Goal: Information Seeking & Learning: Learn about a topic

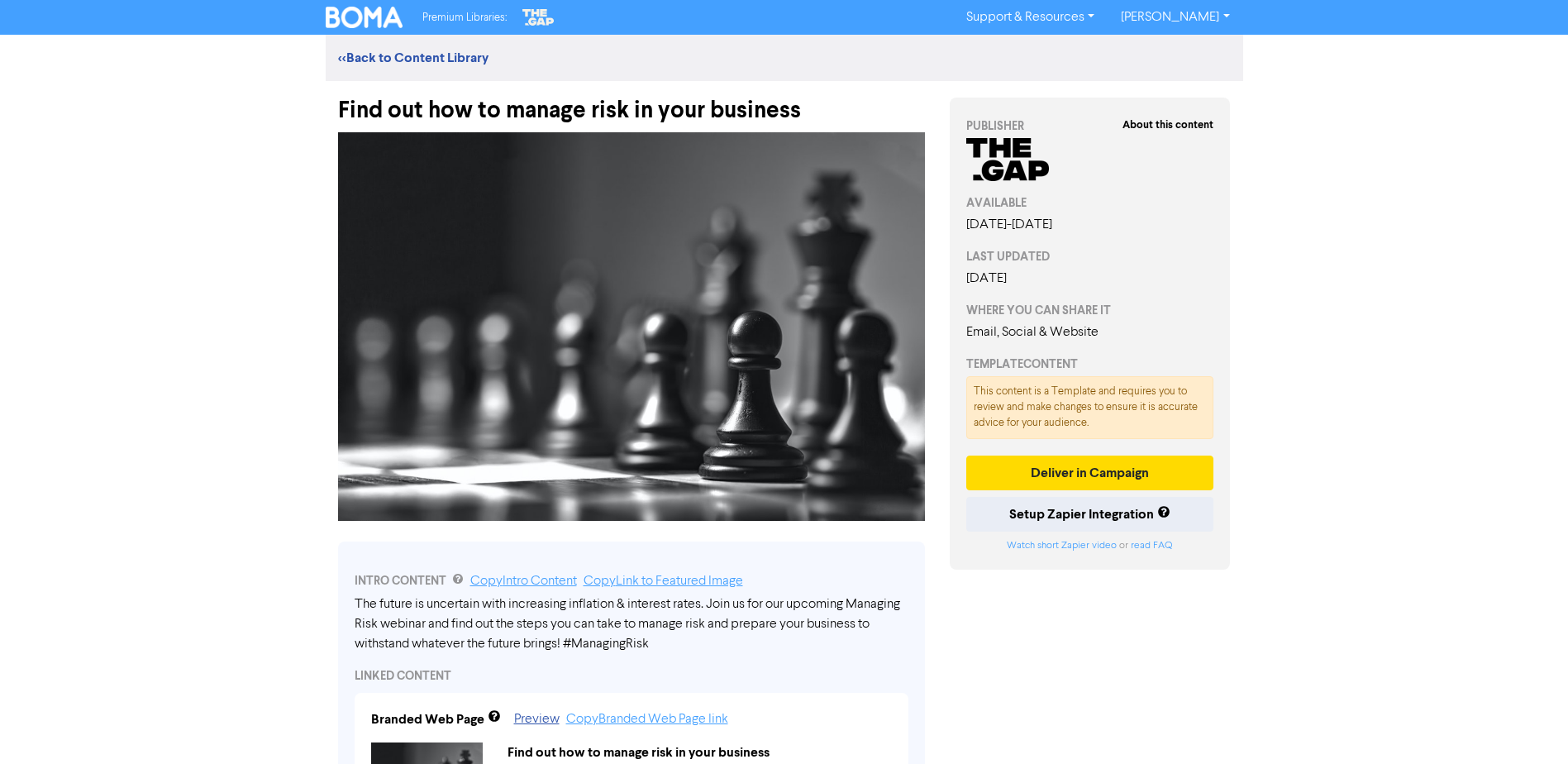
click at [365, 29] on div "Premium Libraries: Support & Resources Video Tutorials FAQ & Guides Marketing E…" at bounding box center [784, 17] width 942 height 26
click at [367, 15] on img at bounding box center [365, 17] width 78 height 22
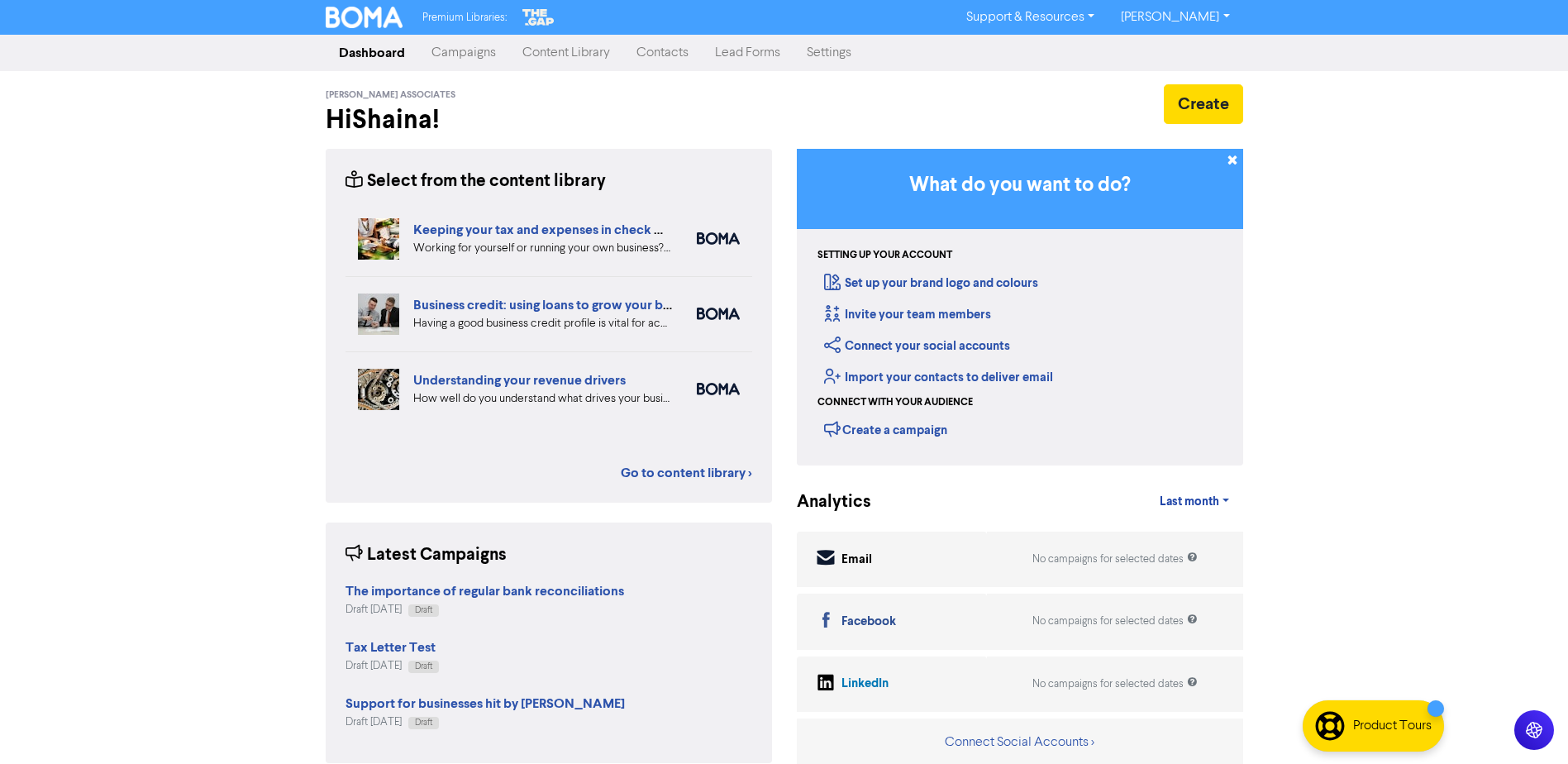
click at [572, 59] on link "Content Library" at bounding box center [567, 53] width 114 height 33
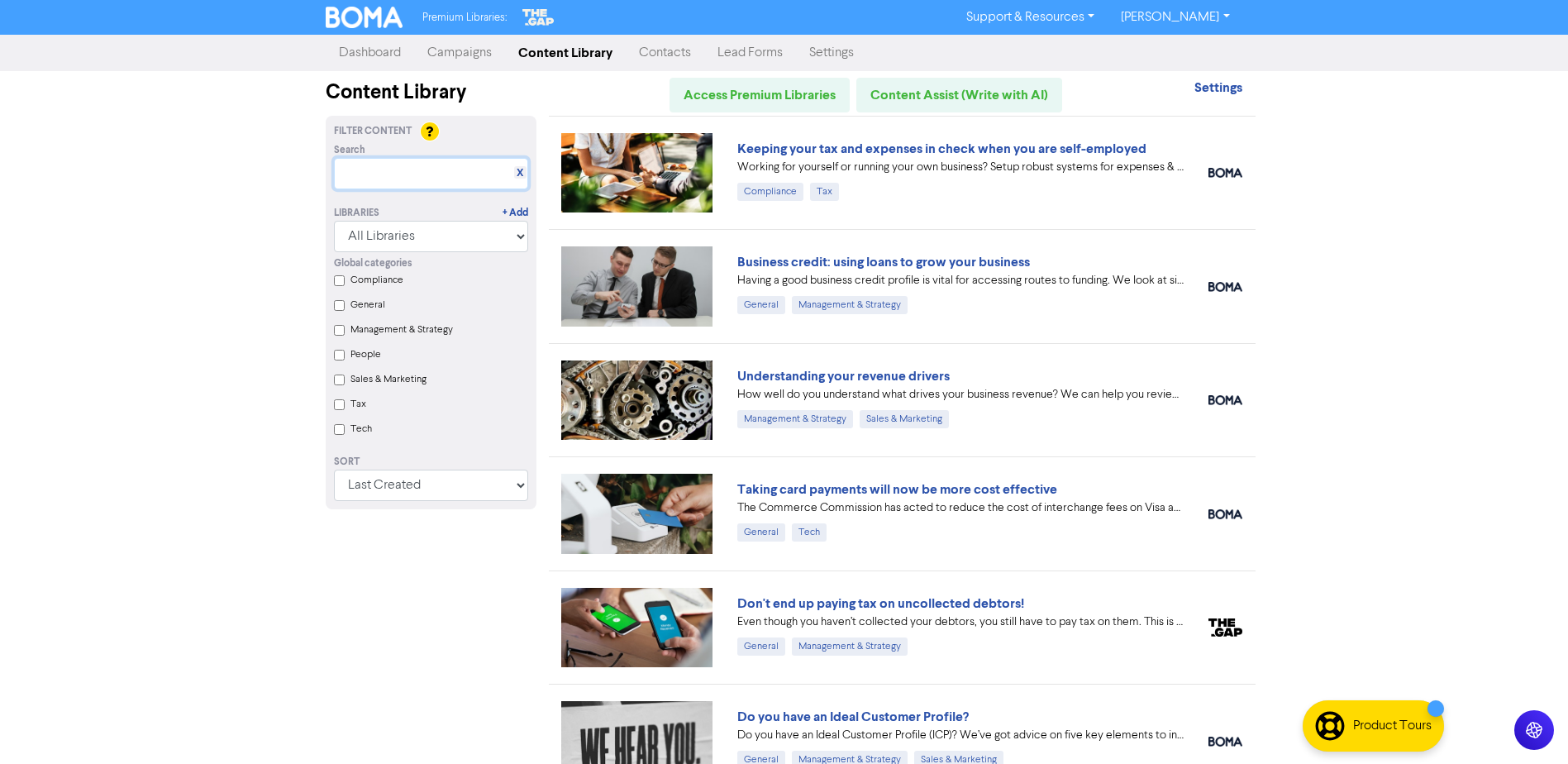
click at [443, 182] on input "text" at bounding box center [431, 173] width 194 height 32
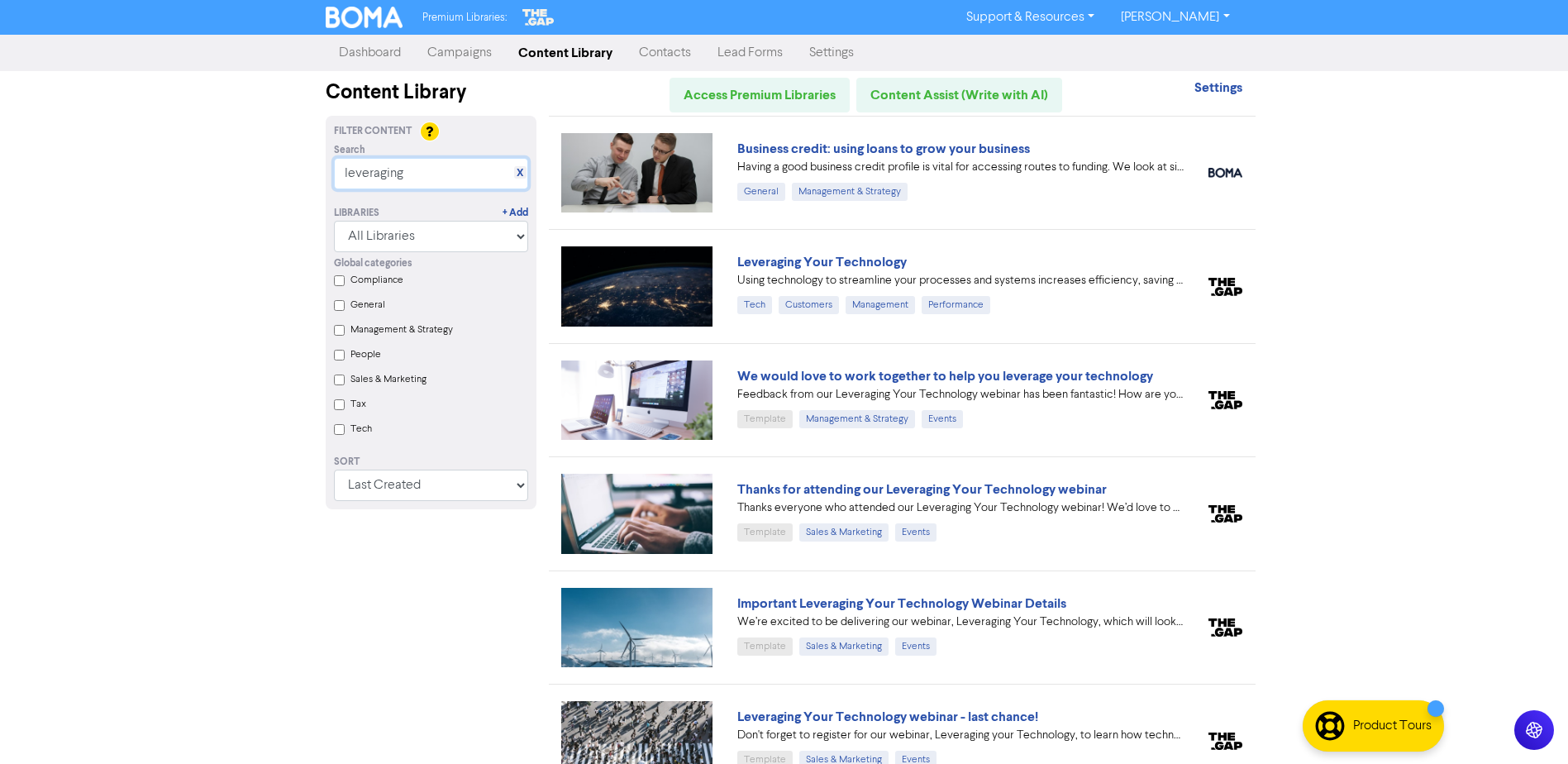
drag, startPoint x: 453, startPoint y: 178, endPoint x: 0, endPoint y: 5, distance: 484.9
click at [0, 5] on html "Premium Libraries: Support & Resources Video Tutorials FAQ & Guides Marketing E…" at bounding box center [784, 382] width 1568 height 764
type input "liberating"
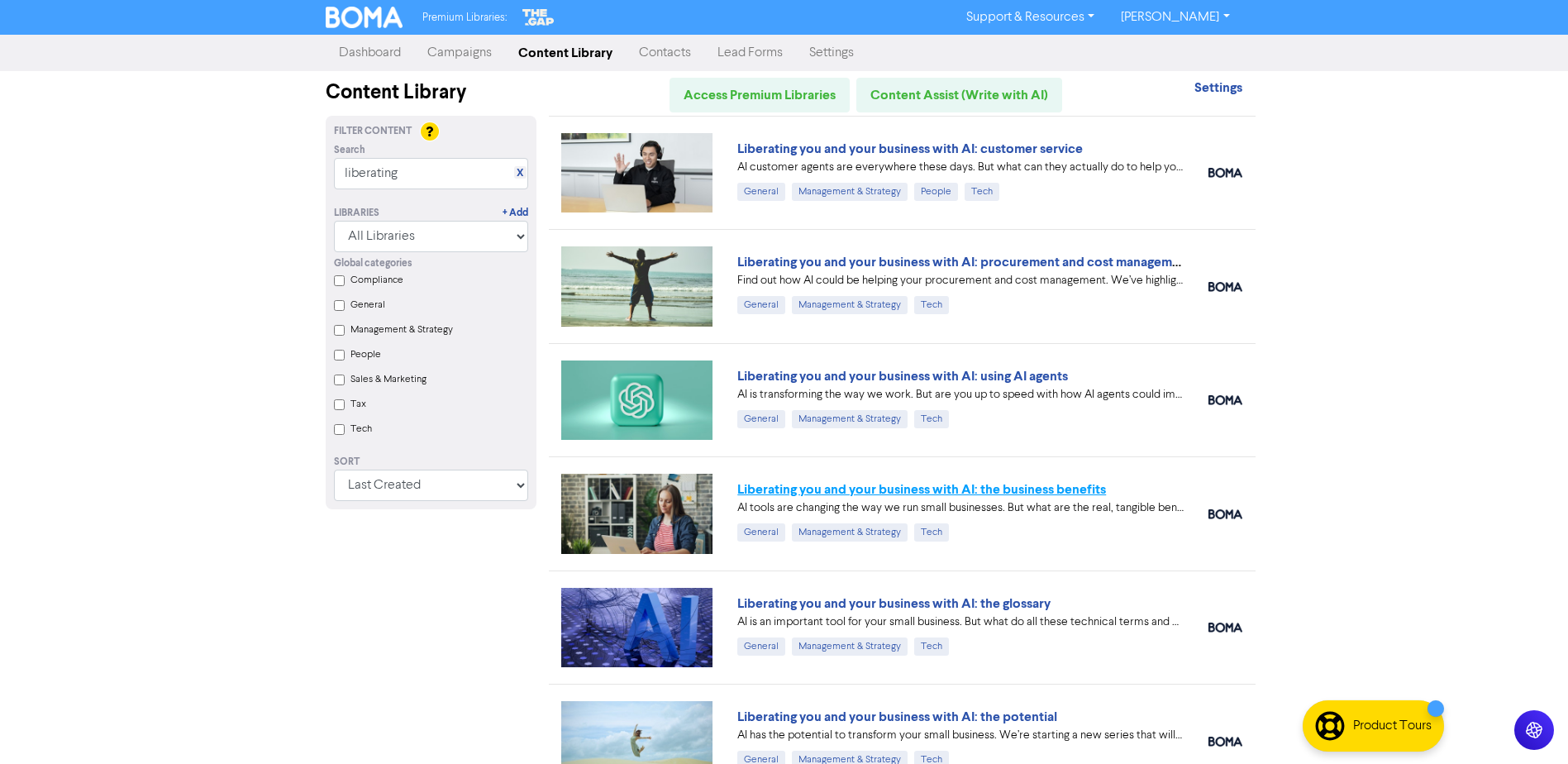
click at [943, 486] on link "Liberating you and your business with AI: the business benefits" at bounding box center [921, 490] width 369 height 16
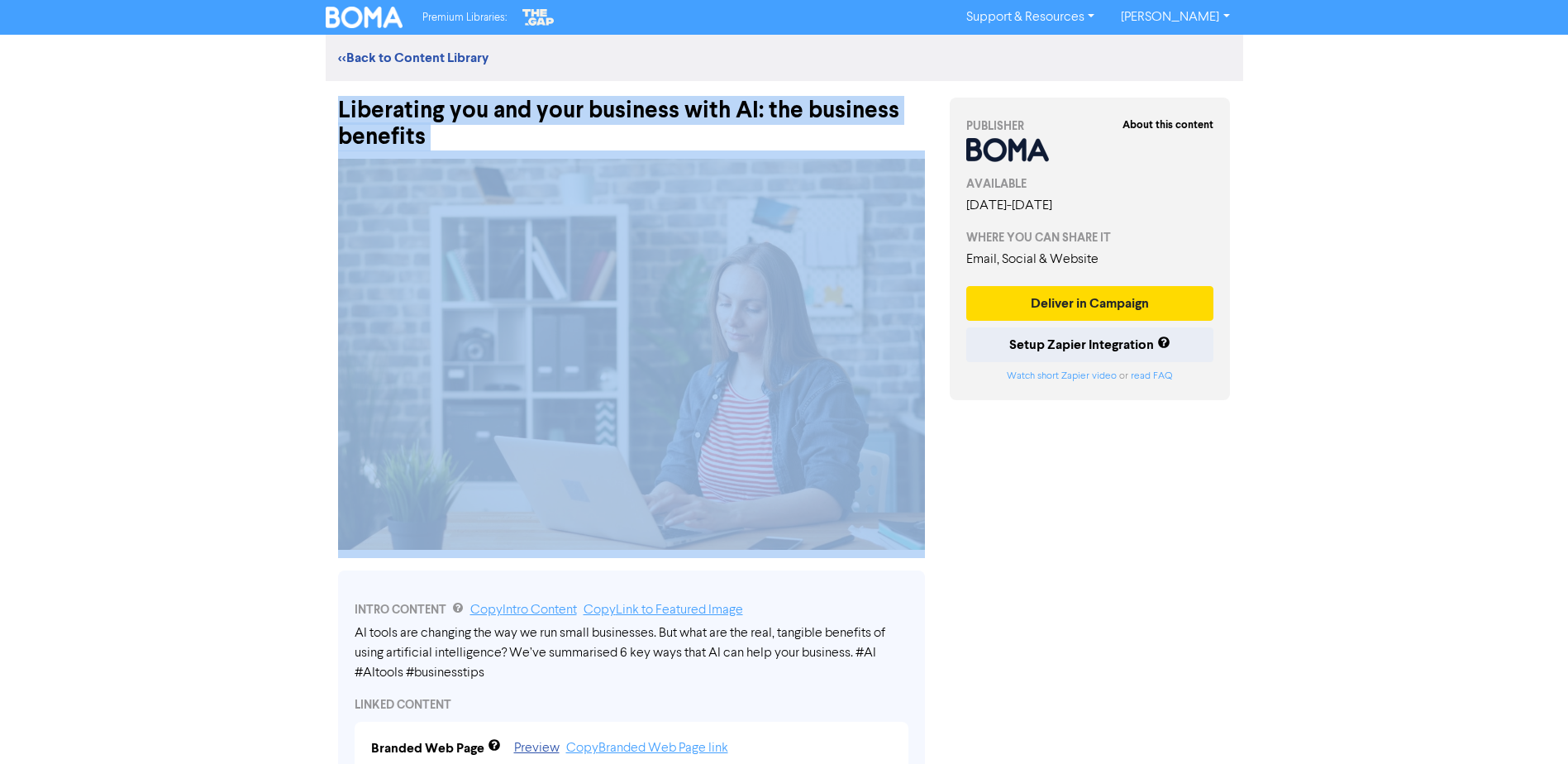
drag, startPoint x: 336, startPoint y: 107, endPoint x: 555, endPoint y: 188, distance: 233.5
copy div "Liberating you and your business with AI: the business benefits"
click at [394, 17] on img at bounding box center [365, 17] width 78 height 22
